Goal: Task Accomplishment & Management: Manage account settings

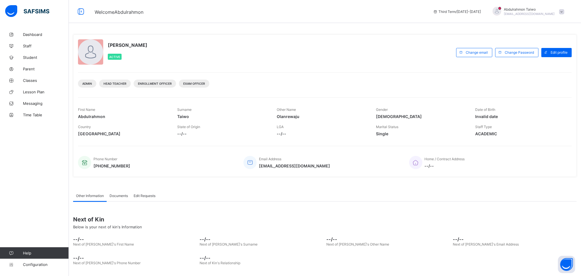
scroll to position [22, 0]
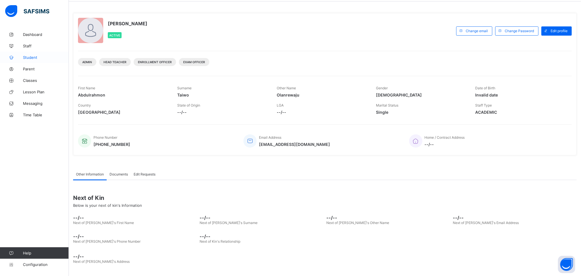
click at [31, 56] on span "Student" at bounding box center [46, 57] width 46 height 5
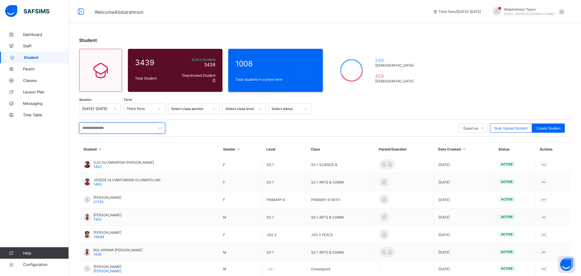
click at [98, 128] on input "text" at bounding box center [122, 127] width 86 height 11
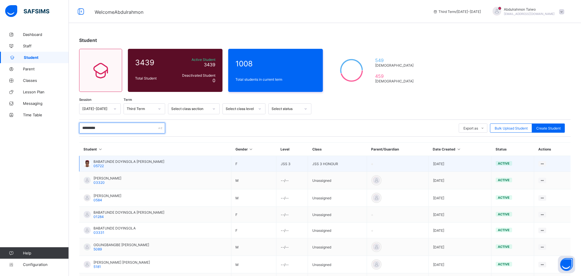
type input "*********"
click at [143, 161] on span "BABATUNDE DOYINSOLA [PERSON_NAME]" at bounding box center [129, 161] width 71 height 4
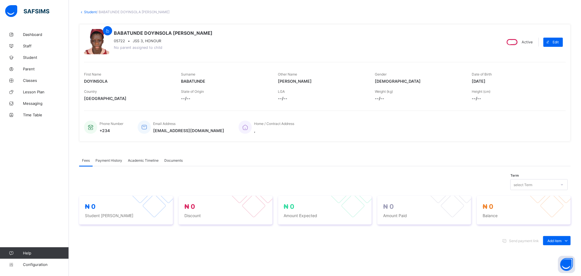
click at [534, 190] on div "select Term" at bounding box center [539, 184] width 57 height 11
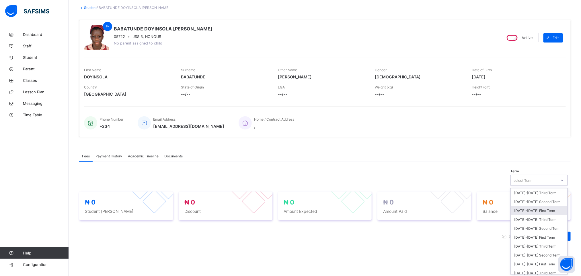
scroll to position [34, 0]
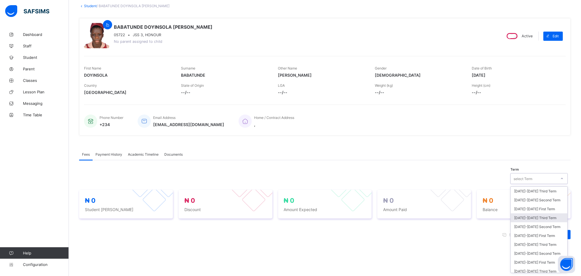
click at [559, 220] on div "[DATE]-[DATE] Third Term" at bounding box center [539, 217] width 57 height 9
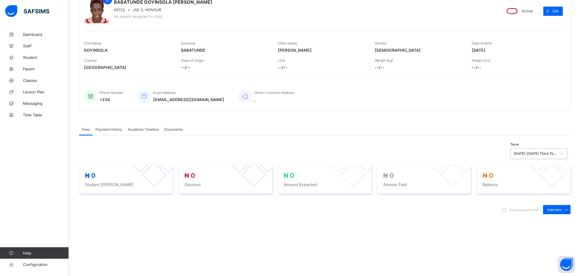
scroll to position [0, 0]
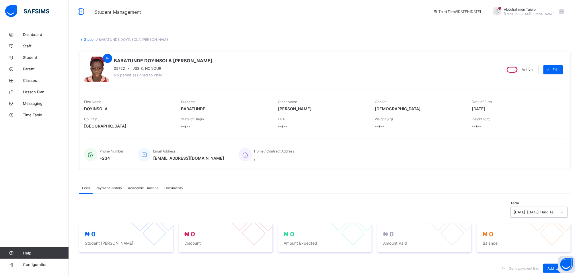
click at [140, 187] on span "Academic Timeline" at bounding box center [143, 188] width 31 height 4
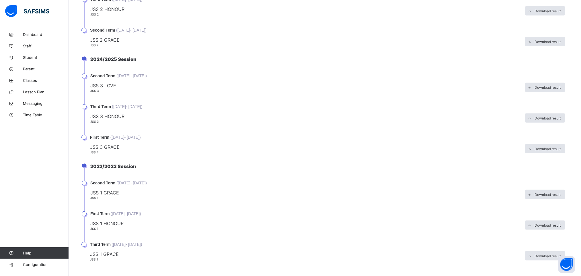
scroll to position [287, 0]
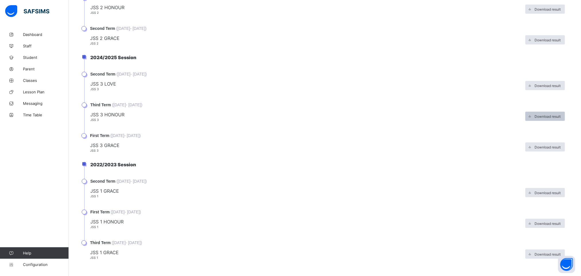
click at [550, 116] on div "Download result" at bounding box center [546, 116] width 40 height 9
click at [541, 115] on span "Download result" at bounding box center [548, 116] width 26 height 4
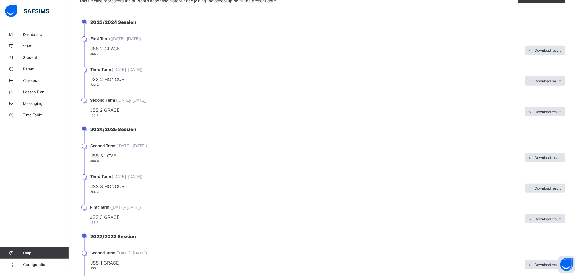
scroll to position [0, 0]
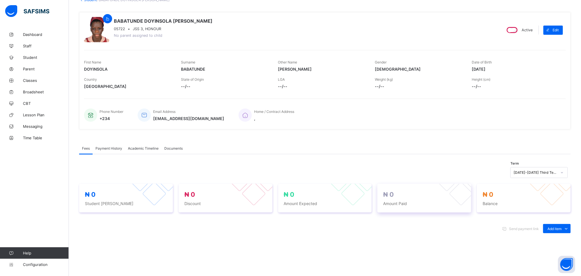
scroll to position [43, 0]
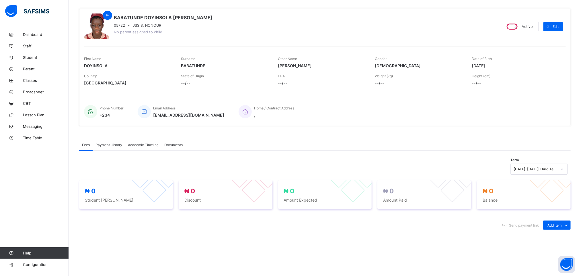
click at [139, 147] on span "Academic Timeline" at bounding box center [143, 145] width 31 height 4
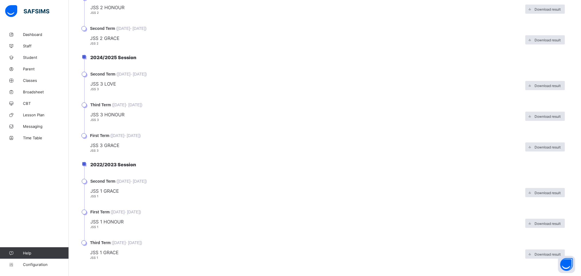
scroll to position [244, 0]
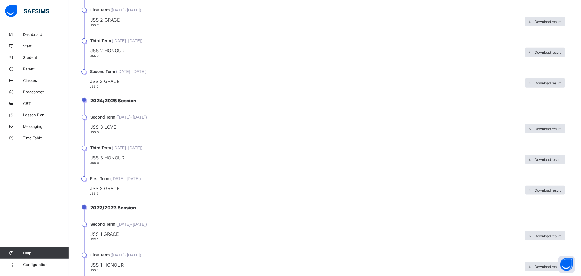
click at [95, 125] on span "JSS 3 LOVE" at bounding box center [306, 127] width 432 height 6
click at [106, 110] on li "2024/2025 Session" at bounding box center [327, 106] width 486 height 17
click at [103, 119] on li "Second Term ( 6th Jan, 2025 - 11th Apr, 2025 ) JSS 3 LOVE JSS 3 Download result" at bounding box center [327, 130] width 486 height 31
click at [192, 155] on span "JSS 3 HONOUR" at bounding box center [306, 158] width 432 height 6
click at [551, 157] on span "Download result" at bounding box center [548, 159] width 26 height 4
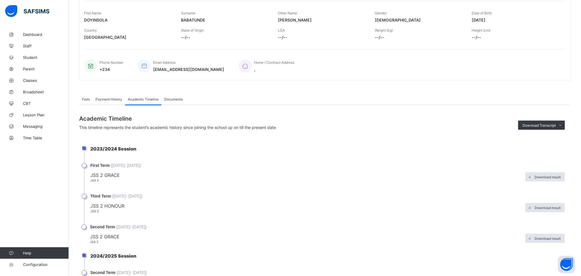
scroll to position [0, 0]
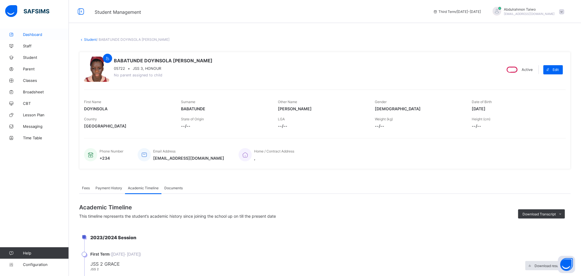
click at [34, 33] on span "Dashboard" at bounding box center [46, 34] width 46 height 5
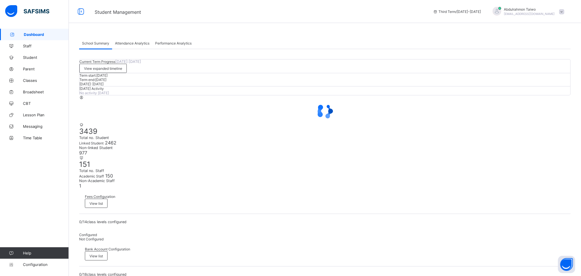
click at [565, 12] on span at bounding box center [561, 11] width 5 height 5
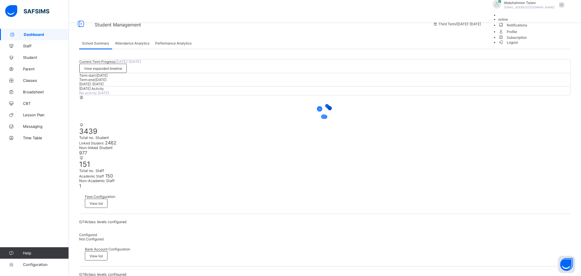
click at [556, 22] on li "online" at bounding box center [533, 19] width 69 height 4
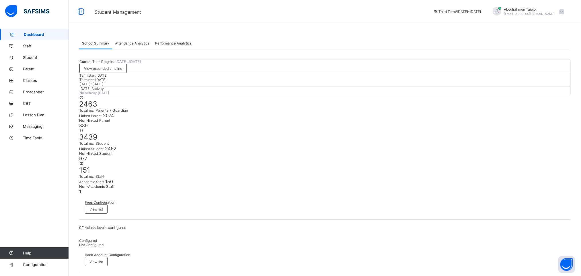
click at [565, 9] on span at bounding box center [561, 11] width 5 height 5
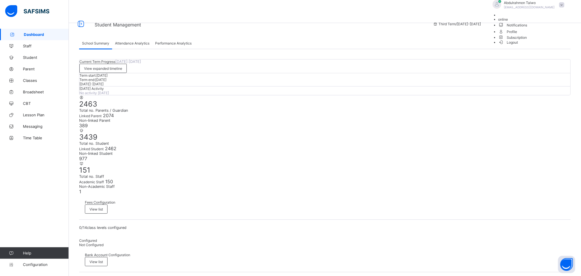
click at [518, 45] on span "Logout" at bounding box center [509, 42] width 20 height 6
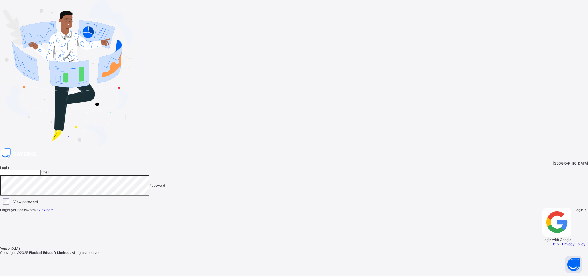
click at [41, 170] on input "email" at bounding box center [20, 173] width 41 height 6
type input "**********"
click at [574, 207] on div "Login" at bounding box center [581, 224] width 14 height 34
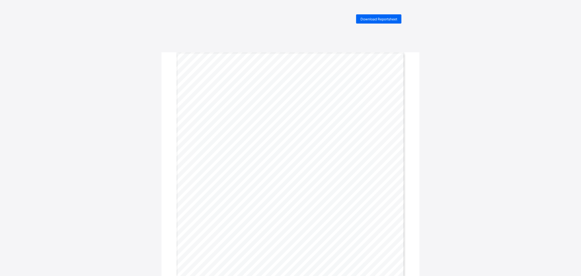
click at [468, 120] on div "Download Reportsheet Name DOYINSOLA ESTHER BABATUNDE Gender FEMALE Final Grade …" at bounding box center [290, 180] width 581 height 333
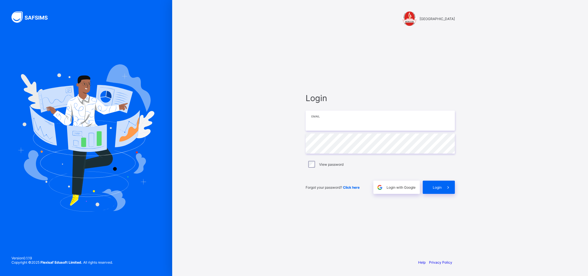
click at [334, 123] on input "email" at bounding box center [379, 120] width 149 height 20
type input "**********"
click at [357, 223] on div "**********" at bounding box center [380, 143] width 161 height 222
click at [439, 186] on span "Login" at bounding box center [437, 187] width 9 height 4
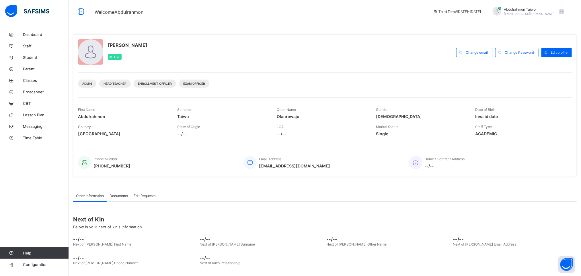
click at [473, 9] on span "Third Term / 2024-2025" at bounding box center [457, 11] width 48 height 4
click at [533, 14] on span "[EMAIL_ADDRESS][DOMAIN_NAME]" at bounding box center [529, 13] width 51 height 3
click at [23, 37] on link "Dashboard" at bounding box center [34, 34] width 69 height 11
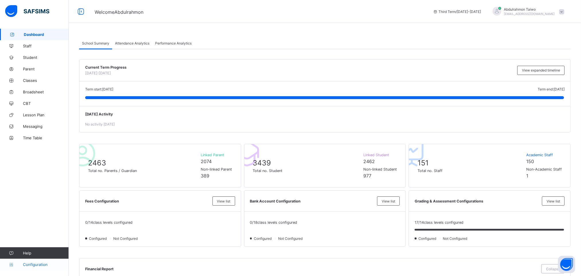
click at [40, 261] on link "Configuration" at bounding box center [34, 263] width 69 height 11
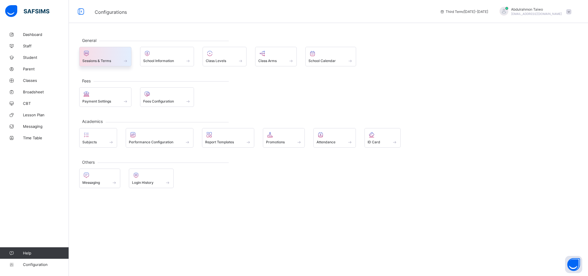
click at [120, 58] on span at bounding box center [105, 57] width 46 height 1
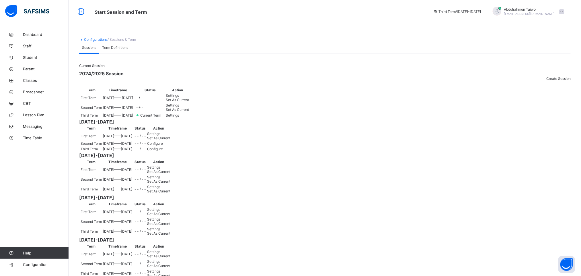
click at [125, 38] on span "/ Sessions & Term" at bounding box center [122, 39] width 28 height 4
click at [120, 50] on span "Term Definitions" at bounding box center [115, 47] width 26 height 4
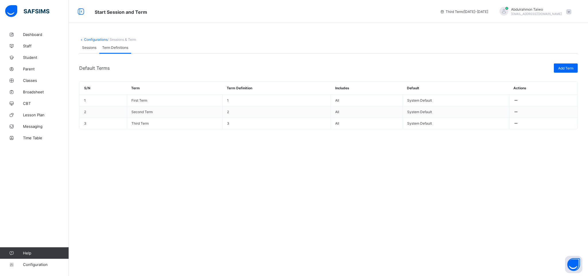
click at [92, 50] on span "Sessions" at bounding box center [89, 47] width 14 height 4
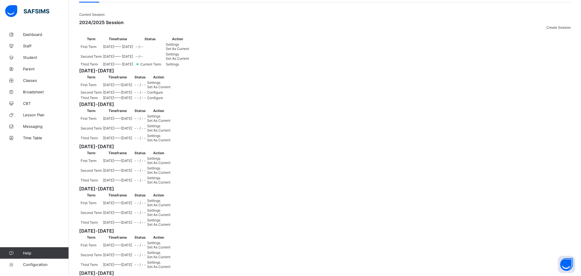
scroll to position [86, 0]
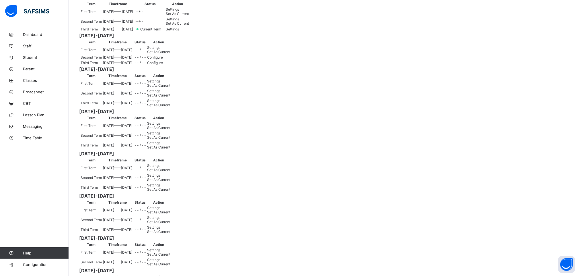
click at [170, 54] on span "Set As Current" at bounding box center [158, 52] width 23 height 4
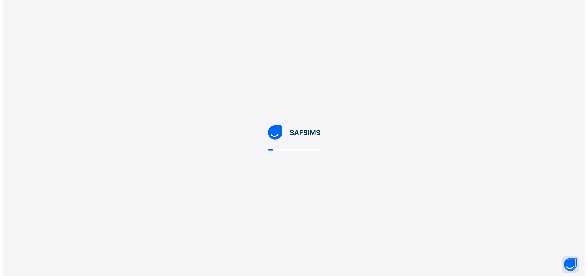
scroll to position [0, 0]
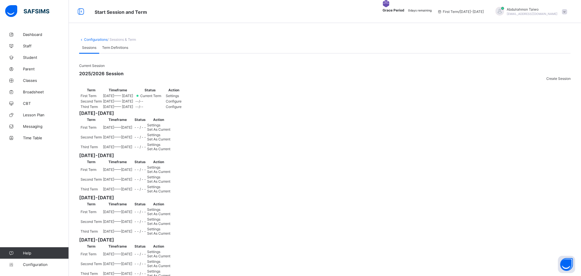
click at [24, 184] on div "Dashboard Staff Student Parent Classes Broadsheet CBT Lesson Plan Messaging Tim…" at bounding box center [34, 149] width 69 height 253
click at [429, 73] on div "Current Session 2025/2026 Session Create Session Term Timeframe Status Action F…" at bounding box center [325, 266] width 492 height 427
click at [423, 76] on div at bounding box center [325, 76] width 492 height 0
click at [178, 76] on div at bounding box center [325, 76] width 492 height 0
click at [25, 56] on span "Student" at bounding box center [46, 57] width 46 height 5
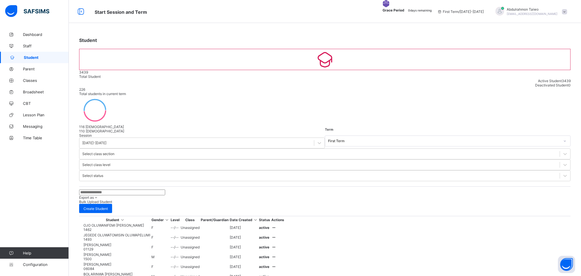
click at [112, 199] on span "Bulk Upload Student" at bounding box center [95, 201] width 33 height 4
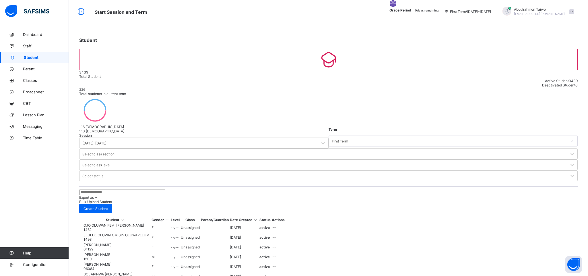
scroll to position [120, 0]
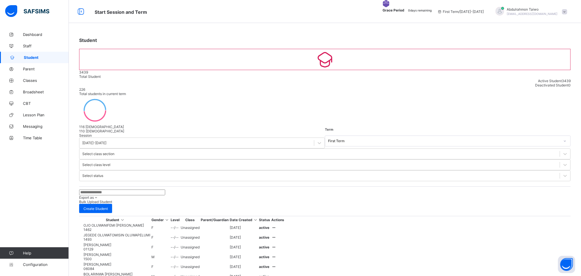
drag, startPoint x: 99, startPoint y: 170, endPoint x: 102, endPoint y: 166, distance: 4.3
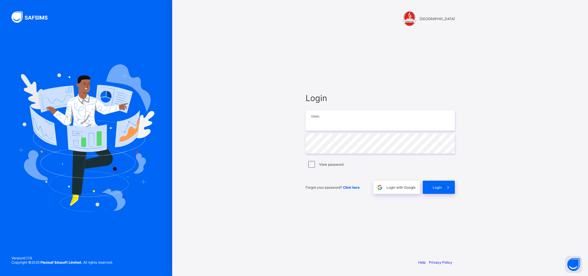
click at [360, 127] on input "email" at bounding box center [379, 120] width 149 height 20
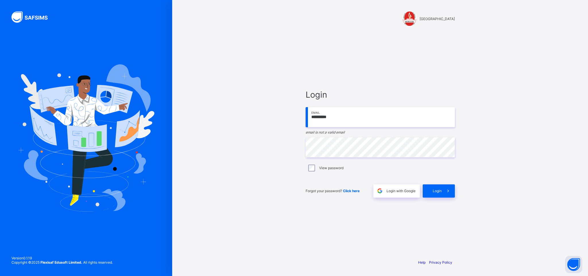
click at [372, 118] on input "*********" at bounding box center [379, 117] width 149 height 20
type input "*"
click at [326, 118] on input "email" at bounding box center [379, 117] width 149 height 20
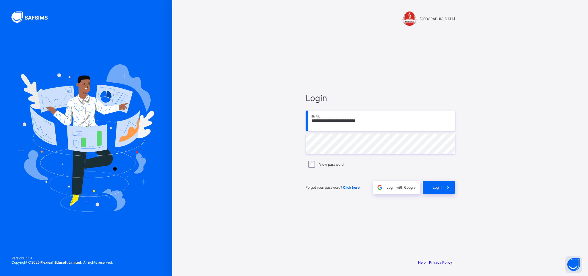
click at [371, 123] on input "**********" at bounding box center [379, 120] width 149 height 20
click at [347, 123] on input "**********" at bounding box center [379, 120] width 149 height 20
type input "**********"
click at [431, 190] on div "Login" at bounding box center [439, 186] width 32 height 13
click at [394, 91] on div "**********" at bounding box center [380, 143] width 161 height 222
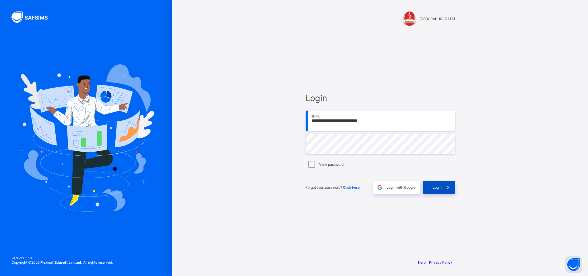
click at [438, 186] on span "Login" at bounding box center [437, 187] width 9 height 4
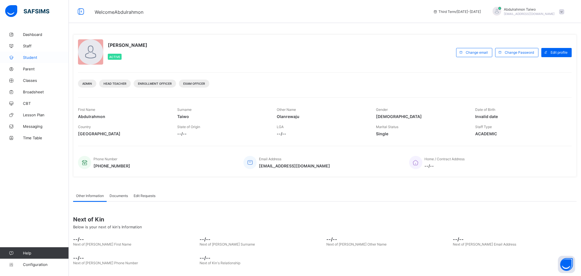
click at [29, 57] on span "Student" at bounding box center [46, 57] width 46 height 5
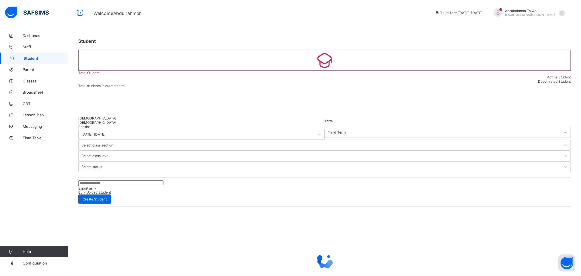
scroll to position [120, 0]
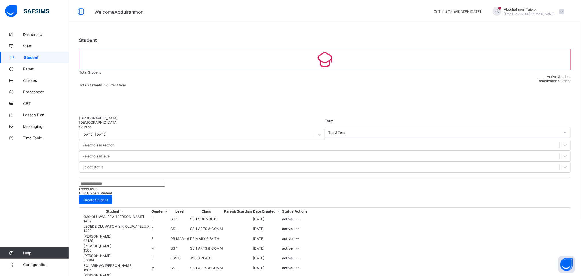
click at [37, 80] on span "Classes" at bounding box center [46, 80] width 46 height 5
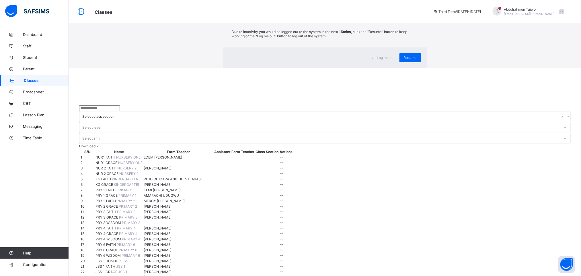
click at [416, 15] on div "×" at bounding box center [418, 11] width 5 height 10
